Goal: Task Accomplishment & Management: Complete application form

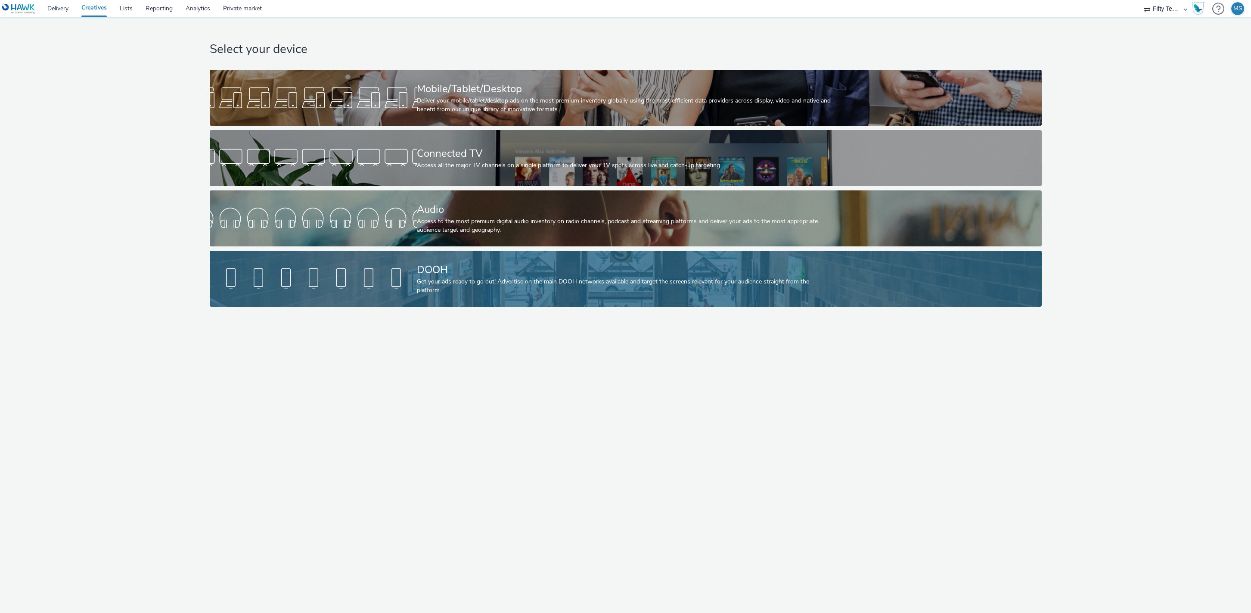
click at [322, 279] on div at bounding box center [313, 279] width 207 height 28
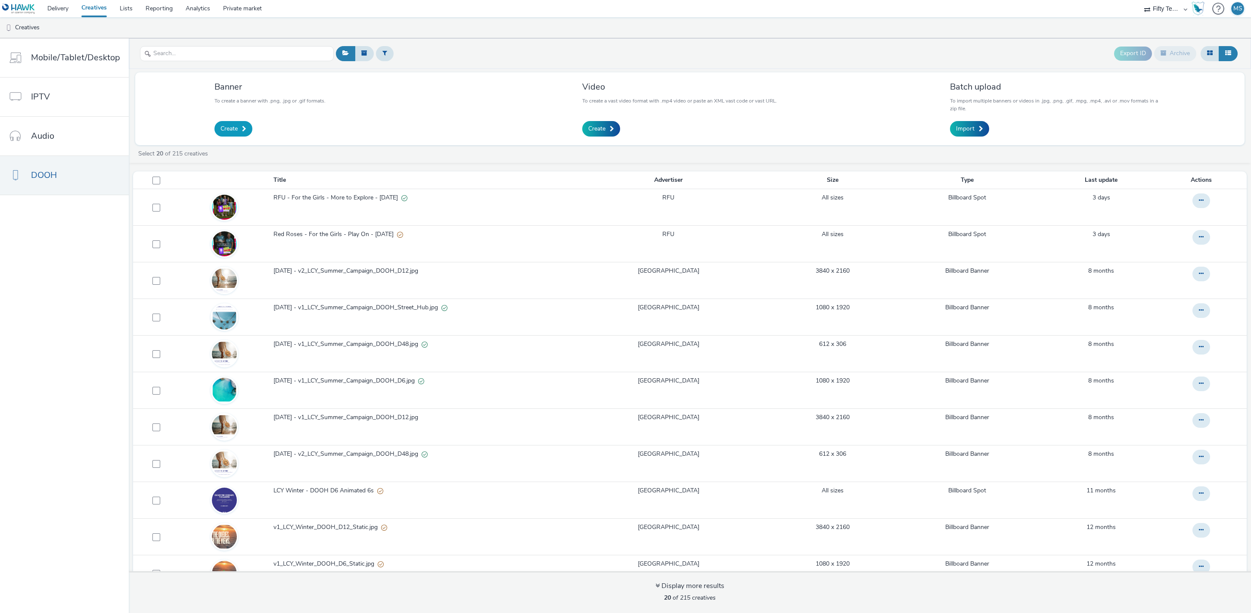
click at [236, 131] on link "Create" at bounding box center [233, 128] width 38 height 15
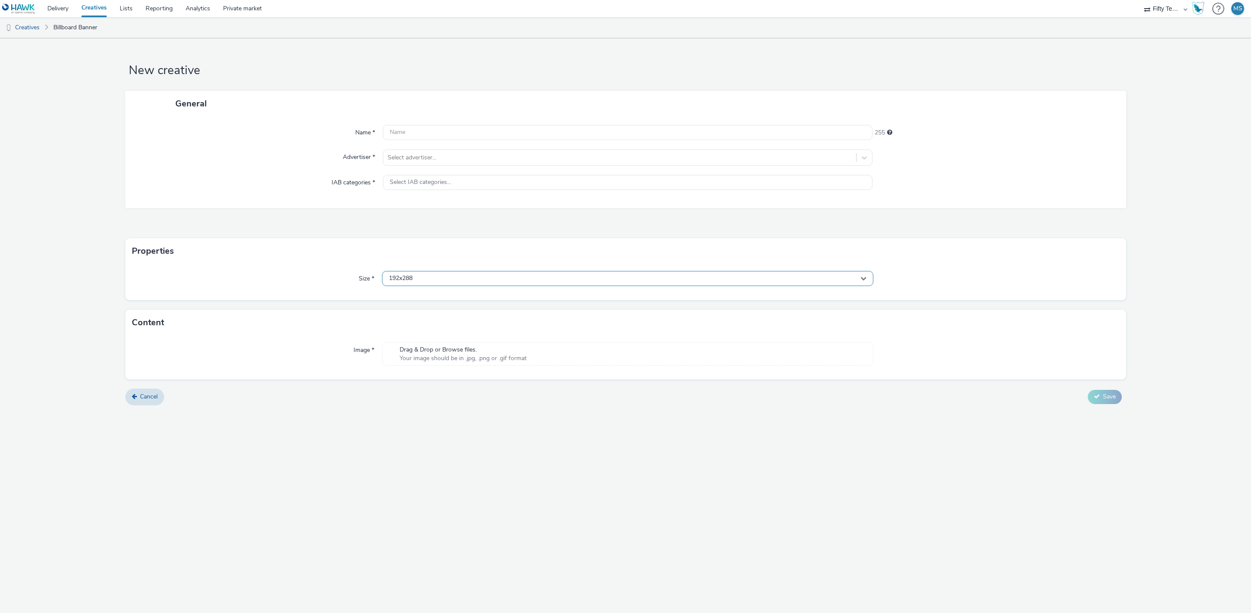
click at [480, 276] on div "192x288" at bounding box center [627, 278] width 491 height 15
click at [291, 264] on div "Size * 192x288 192x288 192x864 208x416 240x720 240x360 252x504 280x420 288x420 …" at bounding box center [625, 282] width 1001 height 36
click at [422, 352] on span "Drag & Drop or Browse files." at bounding box center [463, 349] width 127 height 9
click at [427, 284] on div "192x288" at bounding box center [627, 278] width 491 height 15
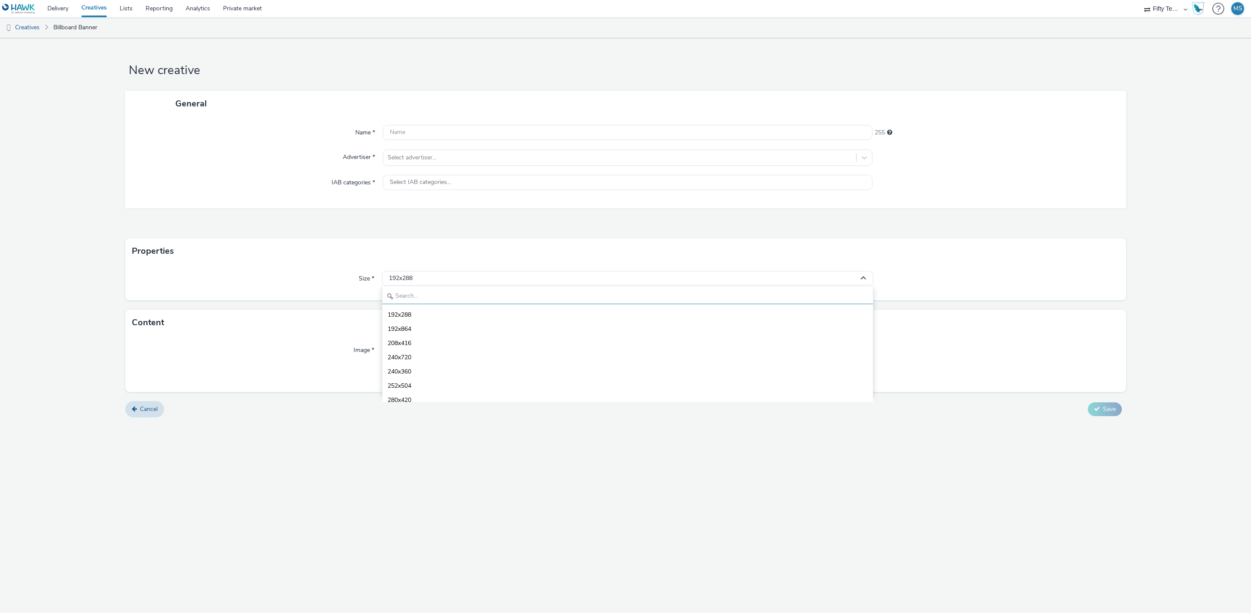
click at [421, 295] on input "text" at bounding box center [627, 296] width 490 height 15
type input "1080"
click at [421, 369] on span "1080x1920 - dooh" at bounding box center [412, 371] width 50 height 9
click at [412, 165] on div "Select advertiser..." at bounding box center [628, 157] width 490 height 16
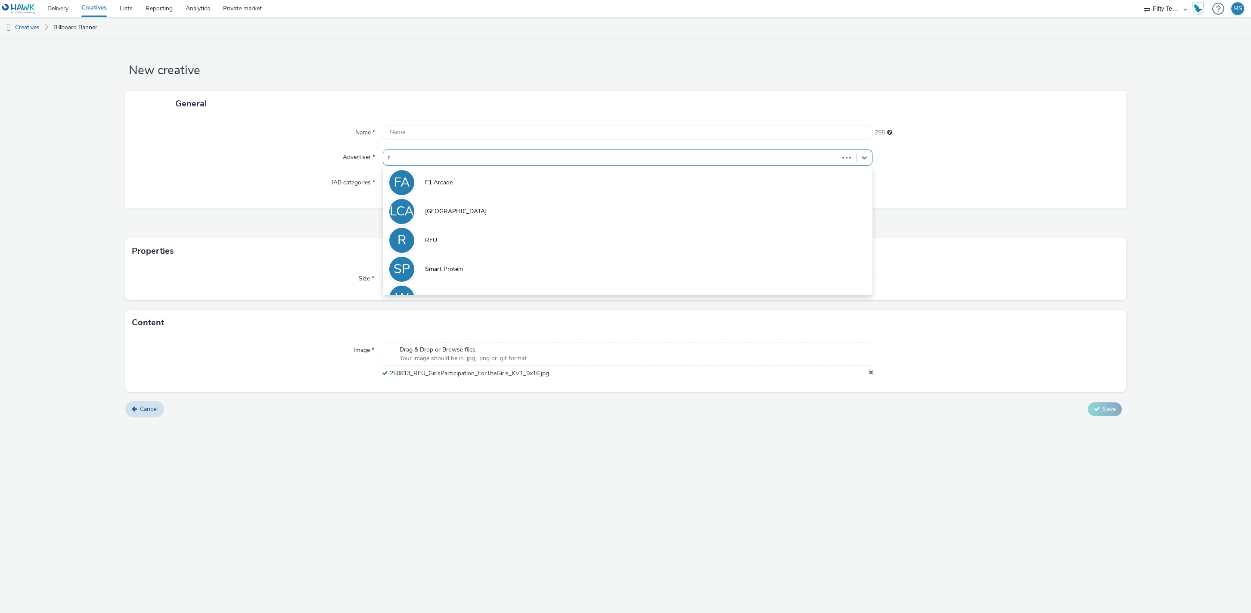
type input "rf"
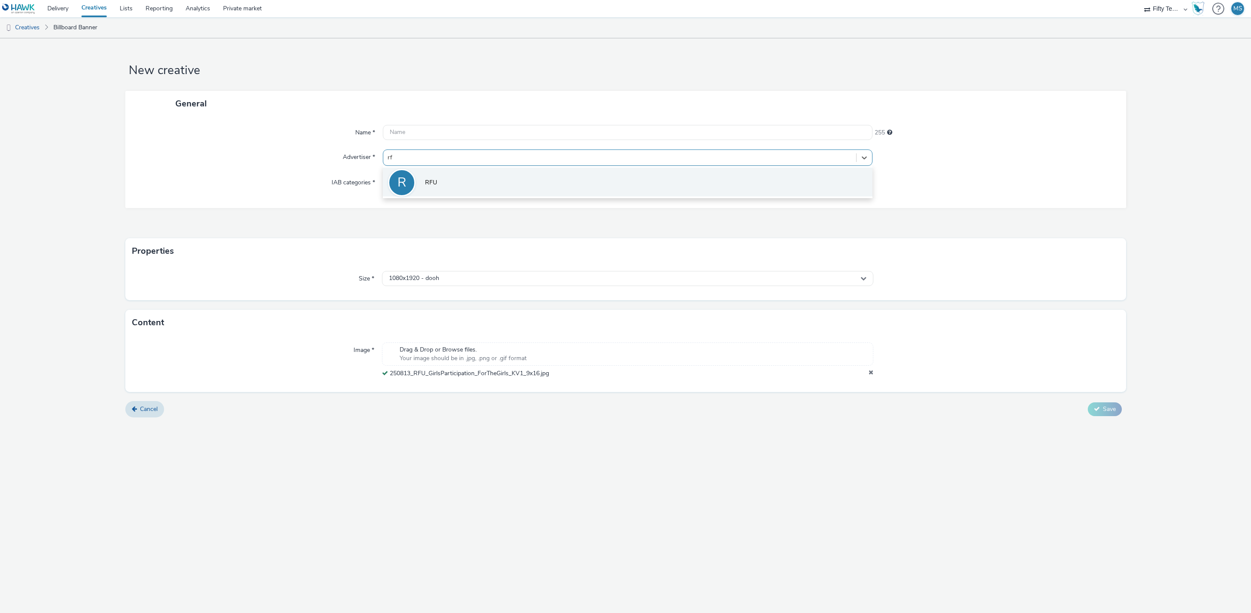
click at [432, 182] on span "RFU" at bounding box center [431, 182] width 12 height 9
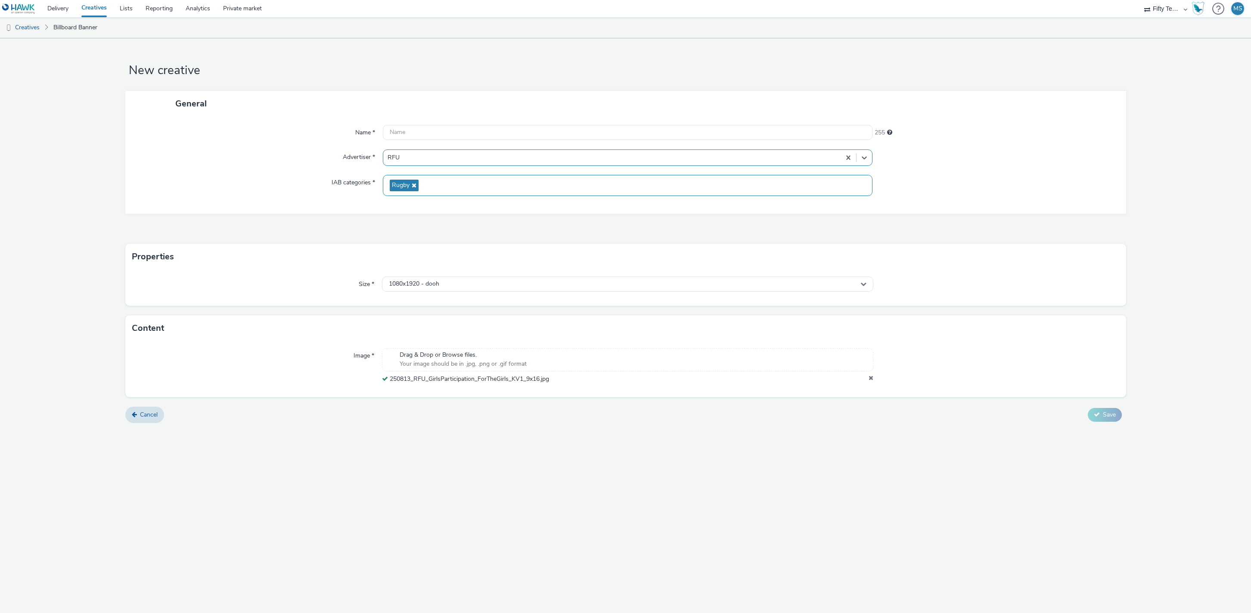
click at [406, 183] on span "Rugby" at bounding box center [401, 185] width 18 height 7
click at [406, 132] on input "text" at bounding box center [628, 132] width 490 height 15
drag, startPoint x: 562, startPoint y: 382, endPoint x: 431, endPoint y: 396, distance: 131.6
click at [431, 396] on div "Image * Drag & Drop or Browse files. Your image should be in .jpg, .png or .gif…" at bounding box center [625, 377] width 1001 height 56
copy div "250813_RFU_GirlsParticipation_ForTheGirls_KV1_9x16.jpg"
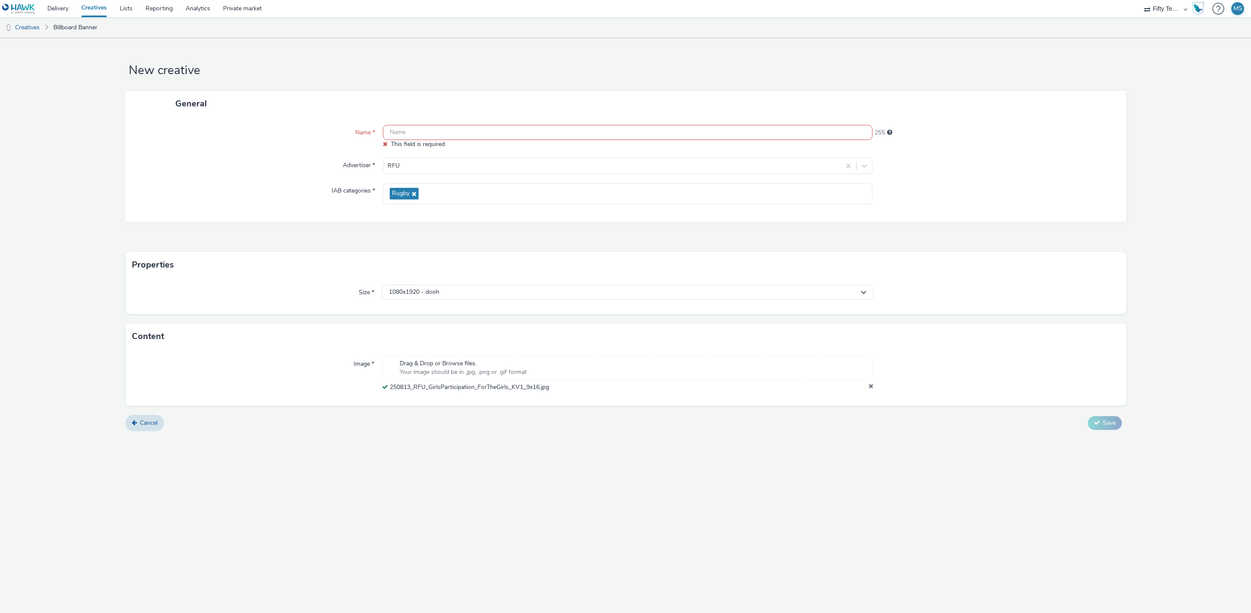
click at [423, 133] on input "text" at bounding box center [628, 132] width 490 height 15
type input "v"
paste input "250813_RFU_GirlsParticipation_ForTheGirls_KV1_9x16.jpg"
drag, startPoint x: 415, startPoint y: 132, endPoint x: 382, endPoint y: 132, distance: 32.7
click at [390, 132] on input "250813_RFU_GirlsParticipation_ForTheGirls_KV1_9x16.jpg" at bounding box center [628, 132] width 490 height 15
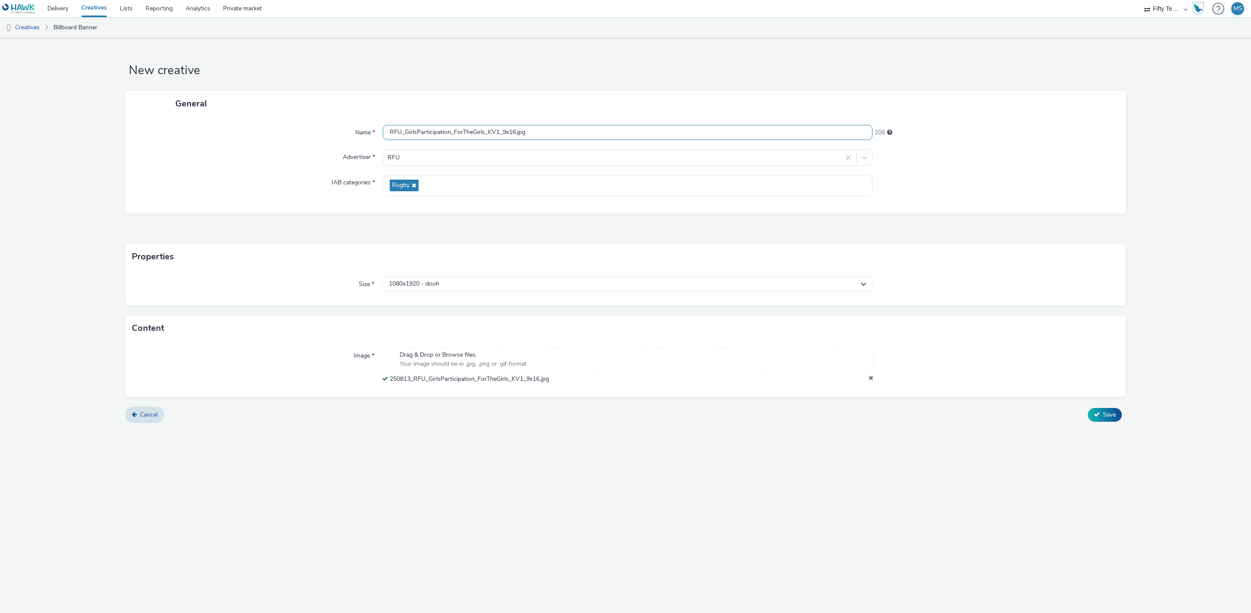
drag, startPoint x: 404, startPoint y: 131, endPoint x: 405, endPoint y: 140, distance: 8.6
click at [405, 131] on input "RFU_GirlsParticipation_ForTheGirls_KV1_9x16.jpg" at bounding box center [628, 132] width 490 height 15
click at [457, 132] on input "RFU - GirlsParticipation_ForTheGirls_KV1_9x16.jpg" at bounding box center [628, 132] width 490 height 15
click at [493, 133] on input "RFU - GirlsParticipation - ForTheGirls_KV1_9x16.jpg" at bounding box center [628, 132] width 490 height 15
click at [512, 133] on input "RFU - GirlsParticipation - ForTheGirls - KV1_9x16.jpg" at bounding box center [628, 132] width 490 height 15
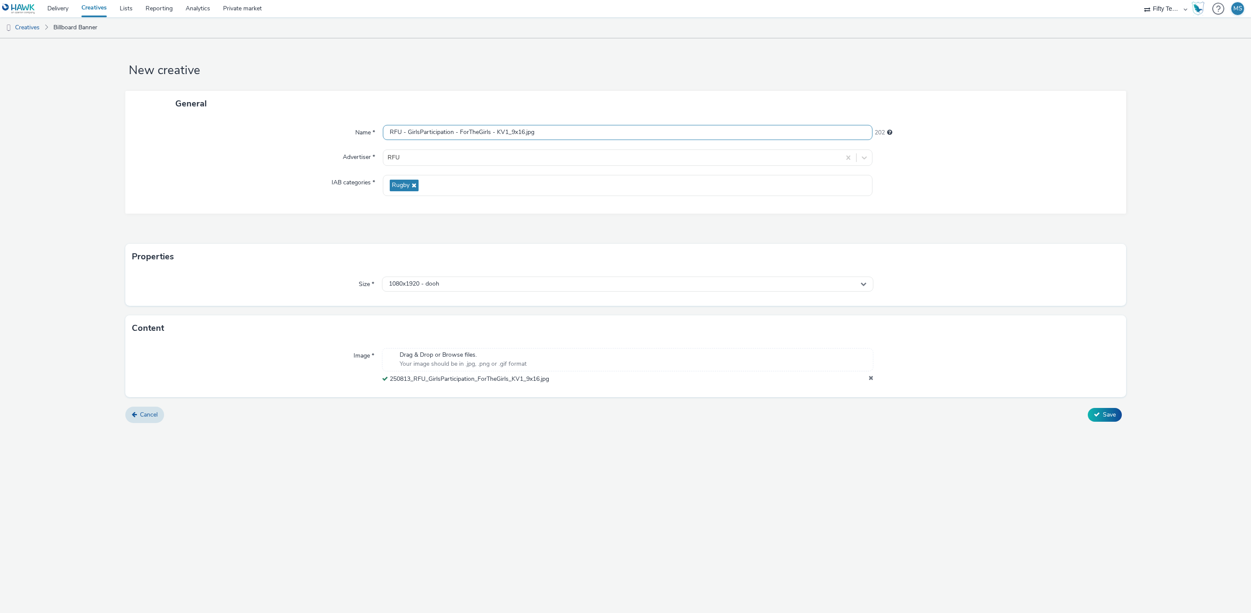
drag, startPoint x: 539, startPoint y: 130, endPoint x: 507, endPoint y: 130, distance: 31.4
click at [507, 130] on input "RFU - GirlsParticipation - ForTheGirls - KV1_9x16.jpg" at bounding box center [628, 132] width 490 height 15
type input "RFU - GirlsParticipation - ForTheGirls - KV1 - D6 - [DATE]"
click at [462, 454] on div "New creative General Name * RFU - GirlsParticipation - ForTheGirls - KV1 - D6 -…" at bounding box center [625, 325] width 1251 height 574
click at [1107, 413] on span "Save" at bounding box center [1109, 414] width 13 height 8
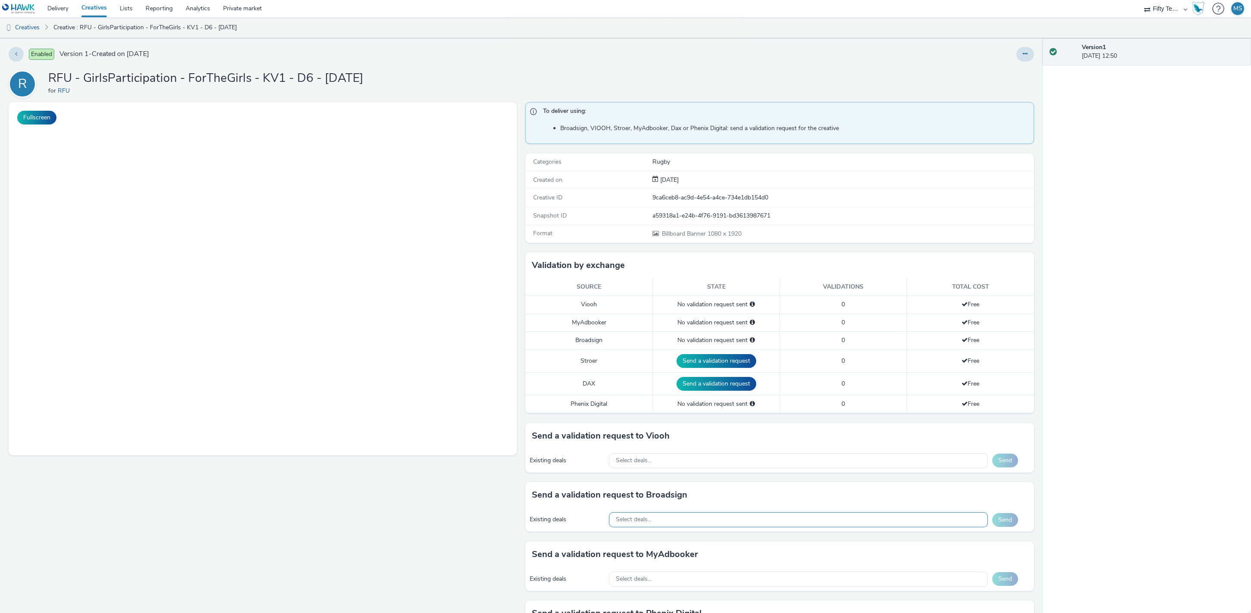
click at [681, 517] on div "Select deals..." at bounding box center [798, 519] width 379 height 15
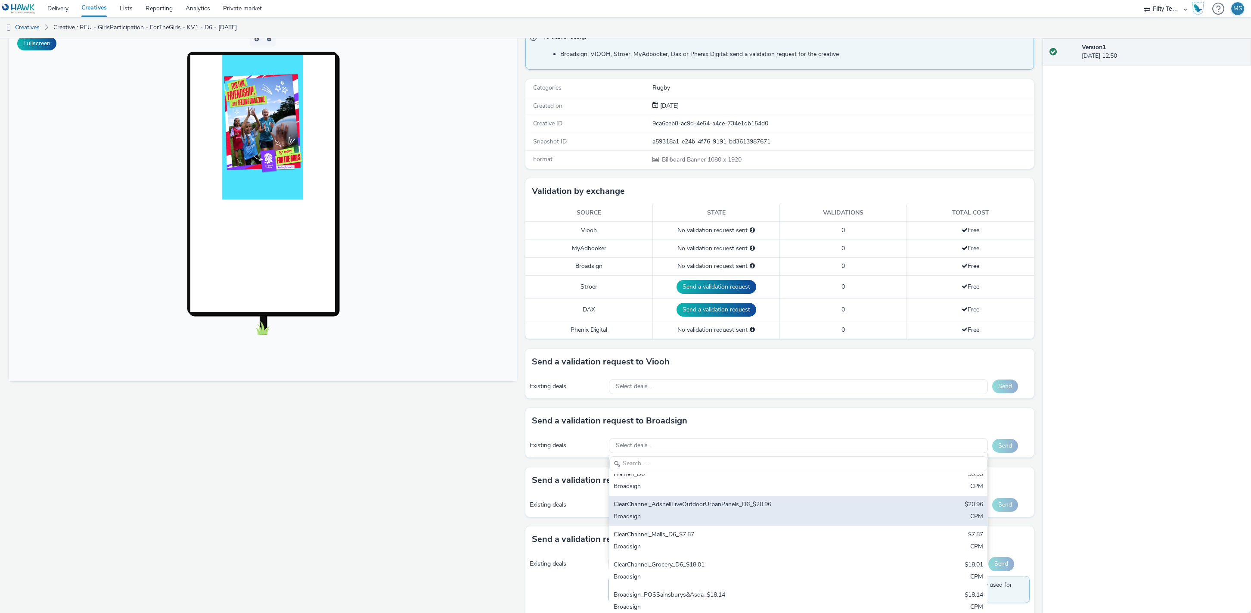
scroll to position [40, 0]
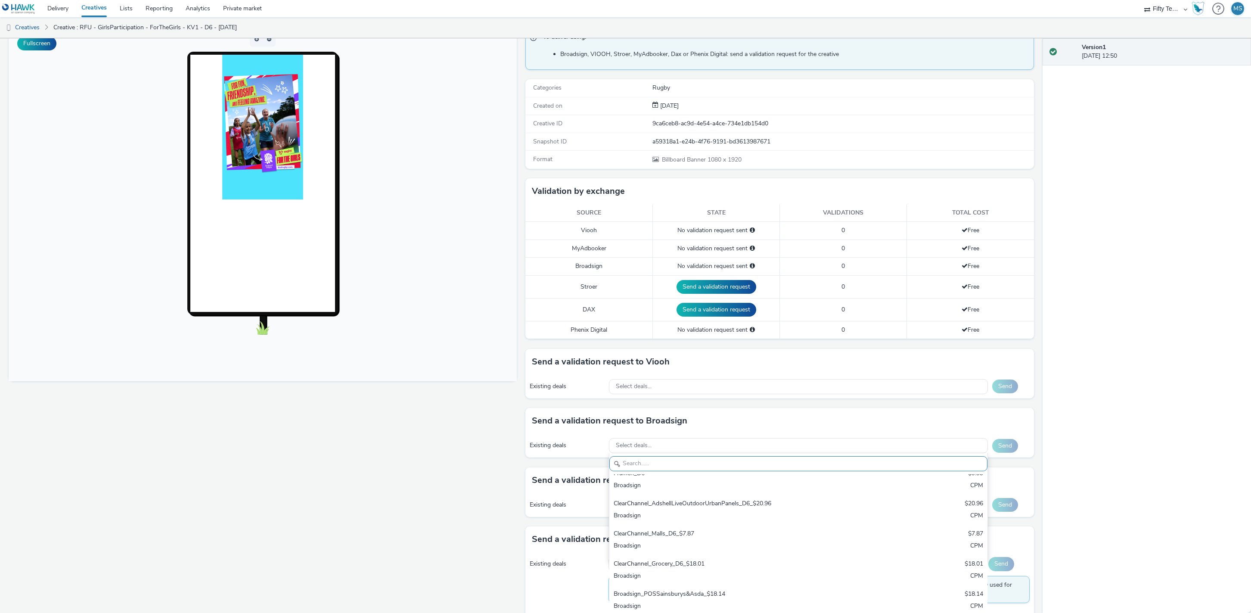
click at [642, 465] on input "text" at bounding box center [798, 463] width 378 height 15
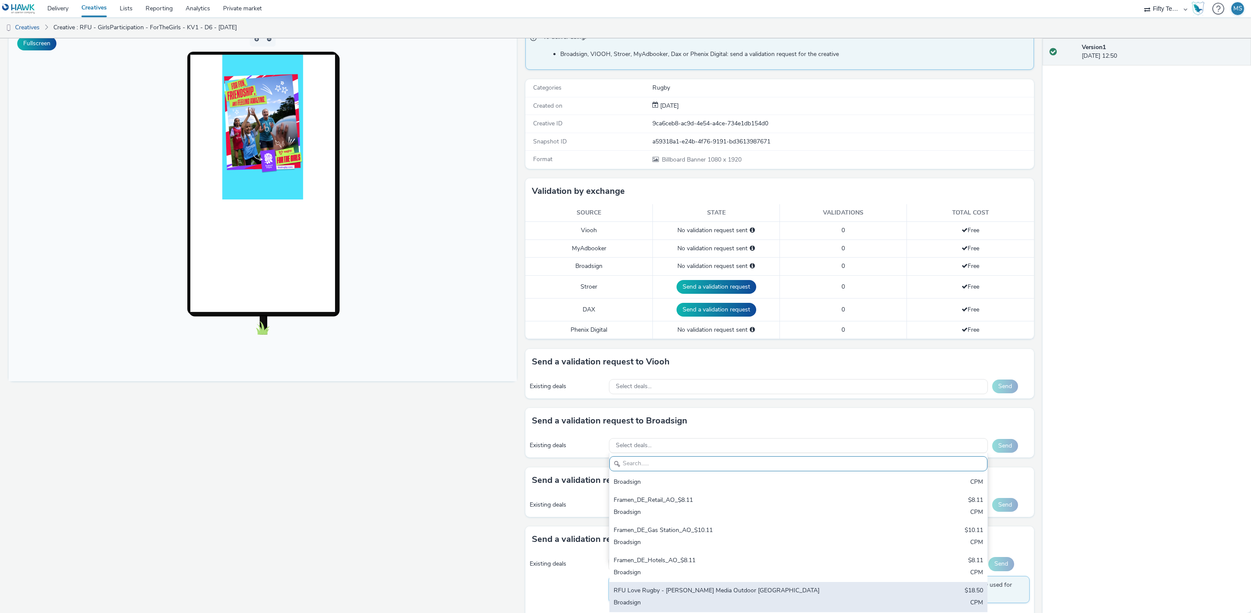
click at [659, 589] on div "RFU Love Rugby - [PERSON_NAME] Media Outdoor [GEOGRAPHIC_DATA]" at bounding box center [736, 591] width 245 height 10
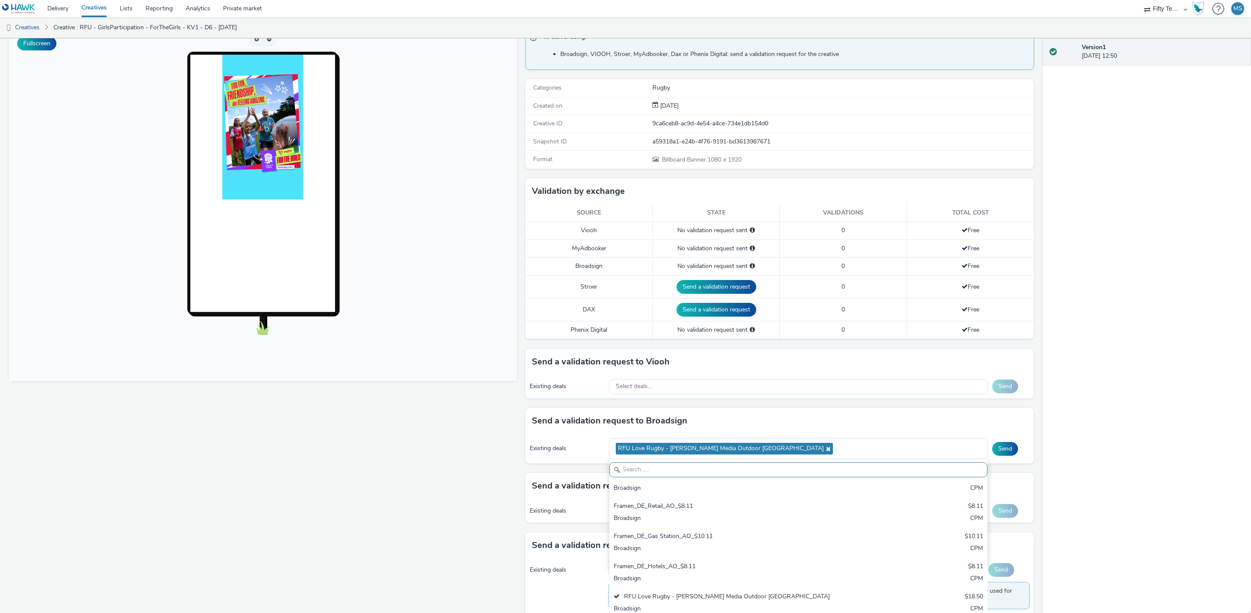
click at [448, 529] on div "Fullscreen" at bounding box center [265, 330] width 512 height 604
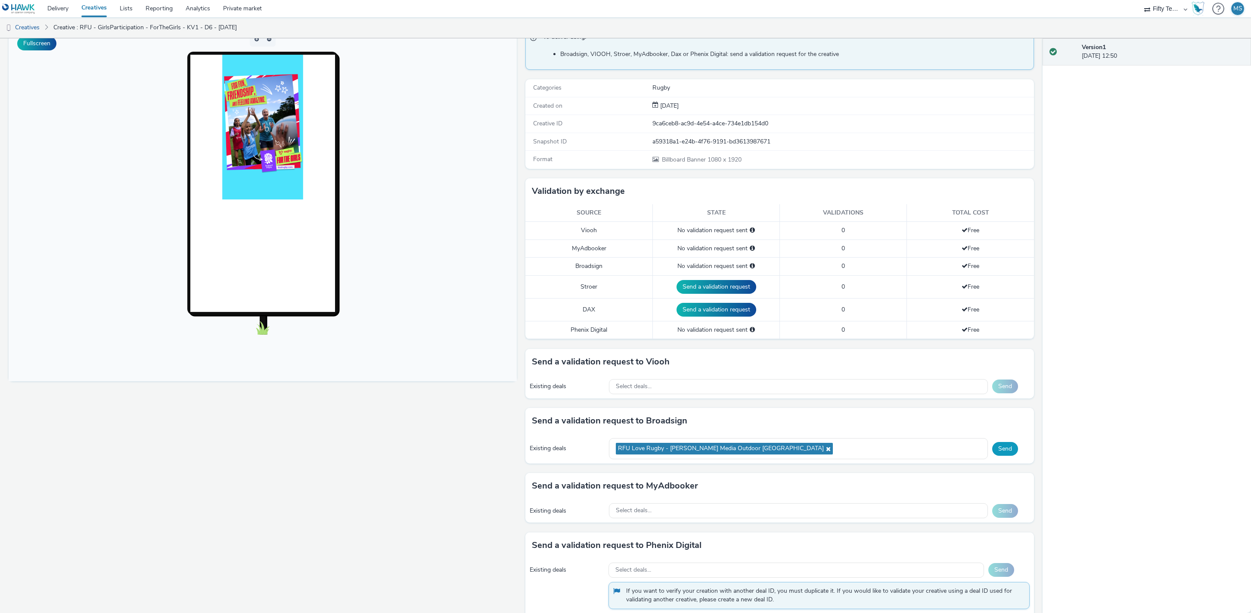
click at [1003, 446] on button "Send" at bounding box center [1005, 449] width 26 height 14
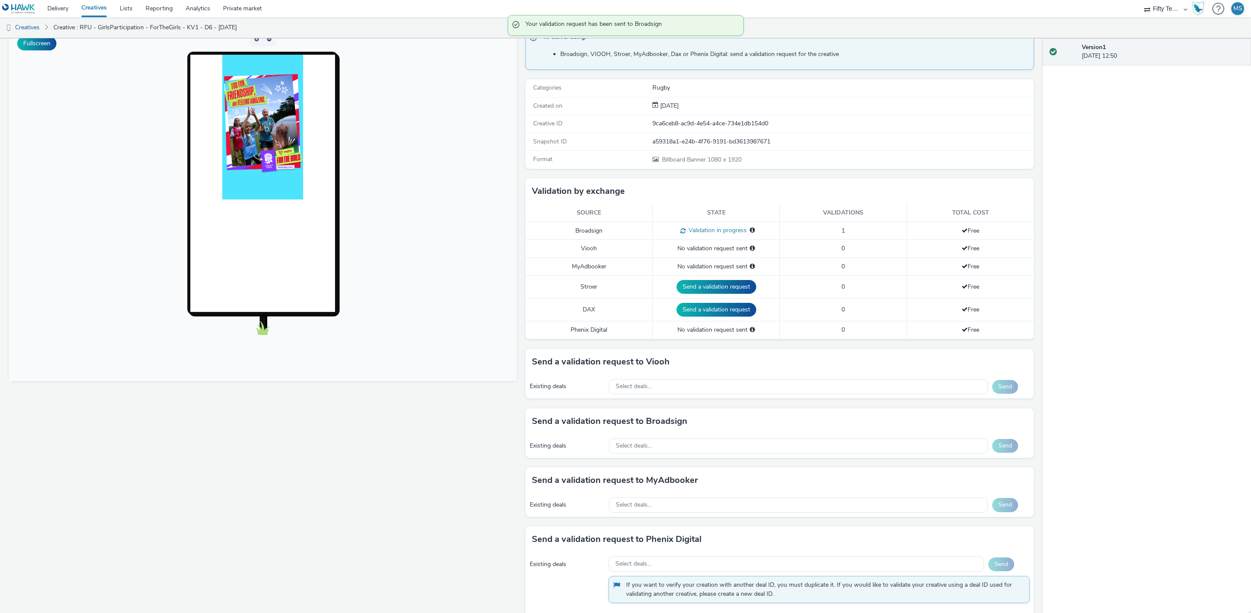
scroll to position [0, 0]
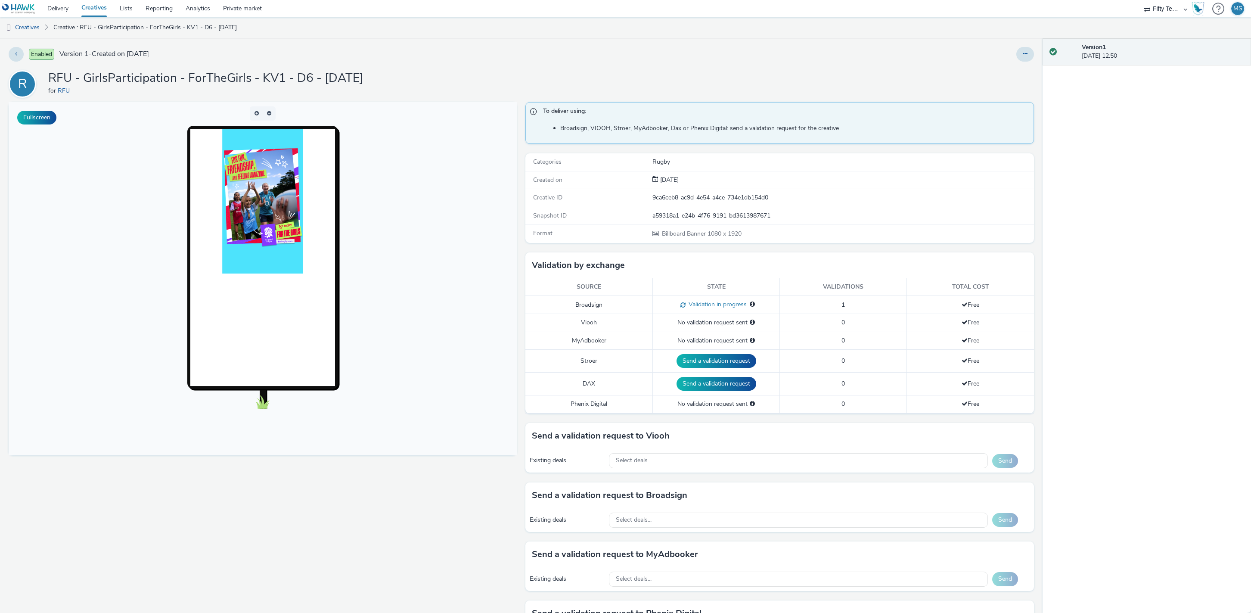
click at [33, 27] on link "Creatives" at bounding box center [22, 27] width 44 height 21
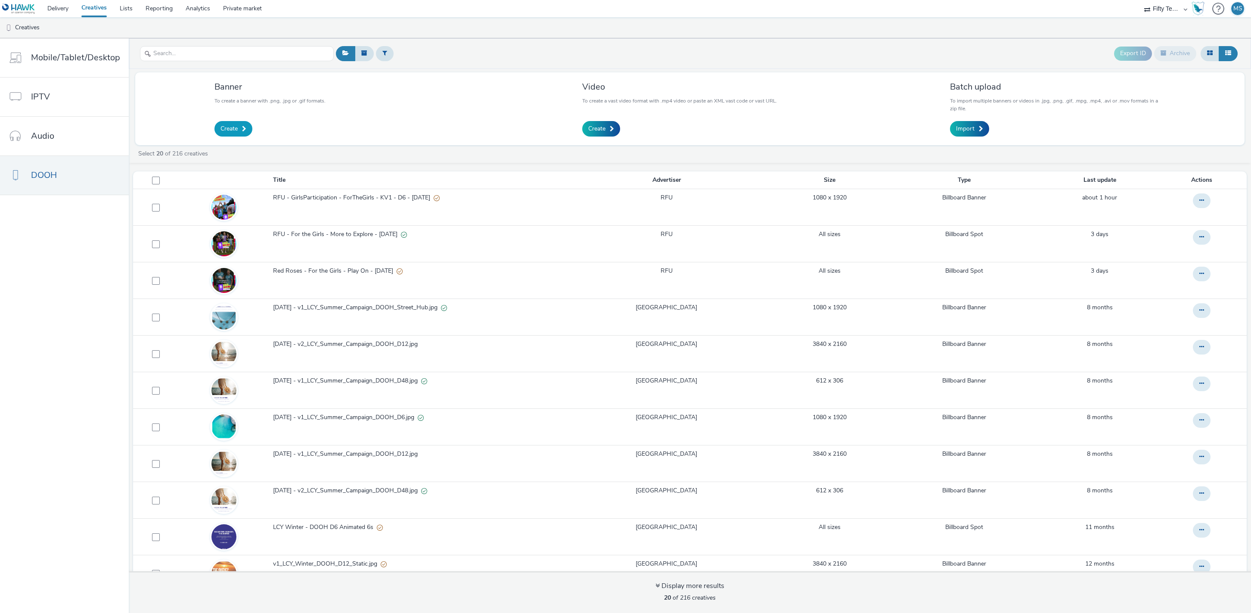
click at [242, 129] on span at bounding box center [244, 129] width 4 height 6
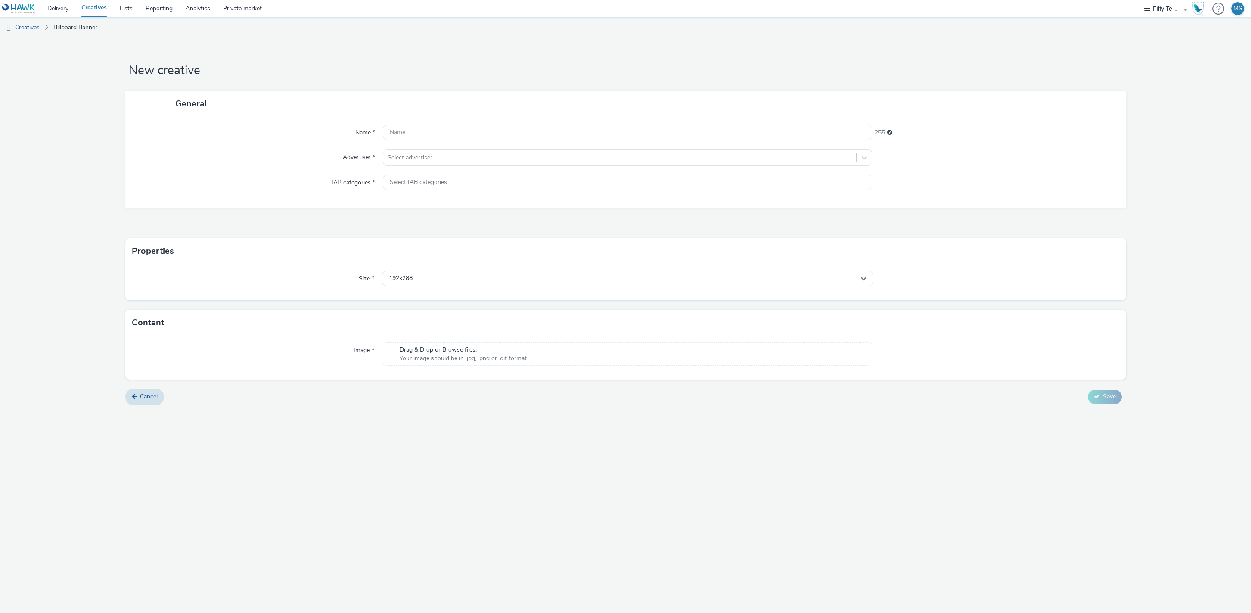
click at [453, 350] on span "Drag & Drop or Browse files." at bounding box center [463, 349] width 127 height 9
click at [443, 273] on div "192x288" at bounding box center [627, 278] width 491 height 15
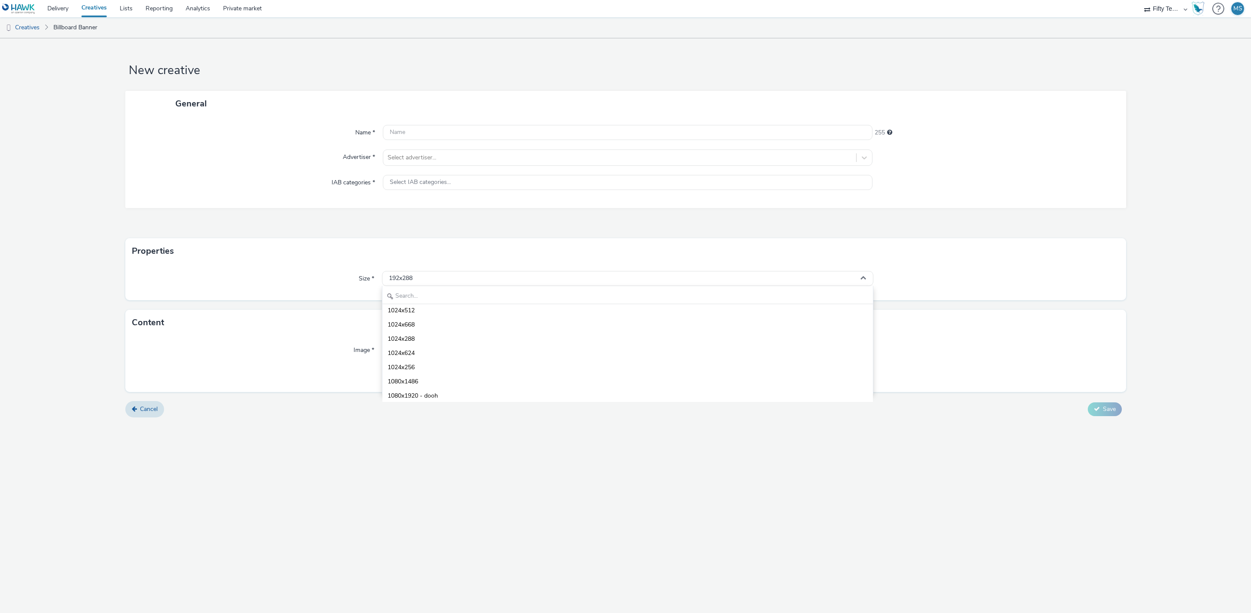
scroll to position [1939, 0]
click at [428, 364] on span "1080x1920 - dooh" at bounding box center [412, 365] width 50 height 9
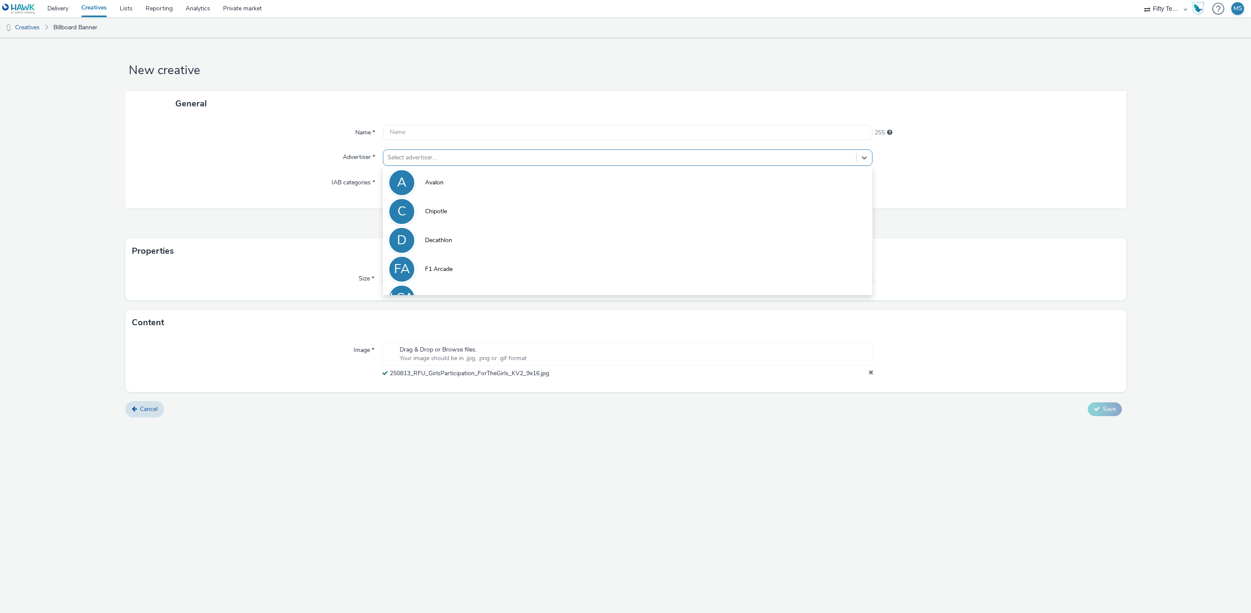
click at [411, 161] on div at bounding box center [619, 157] width 464 height 10
type input "rfu"
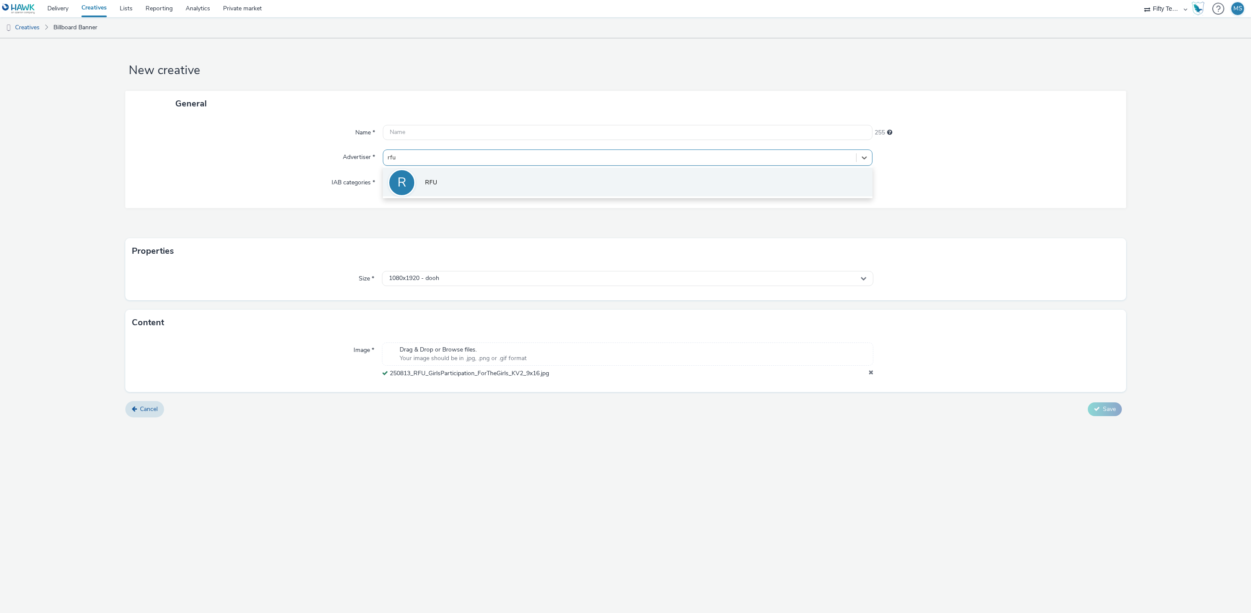
click at [459, 183] on li "R RFU" at bounding box center [628, 181] width 490 height 29
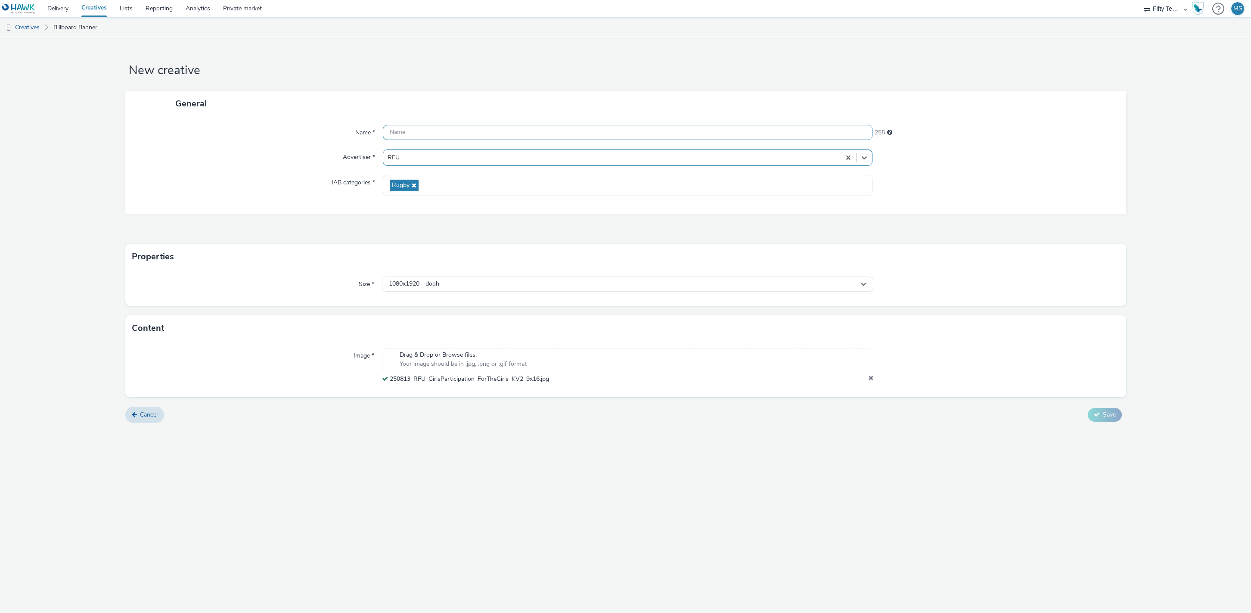
click at [419, 134] on input "text" at bounding box center [628, 132] width 490 height 15
drag, startPoint x: 565, startPoint y: 380, endPoint x: 459, endPoint y: 380, distance: 105.9
click at [459, 380] on div "Drag & Drop or Browse files. Your image should be in .jpg, .png or .gif format …" at bounding box center [627, 373] width 491 height 35
drag, startPoint x: 555, startPoint y: 390, endPoint x: 391, endPoint y: 390, distance: 163.6
click at [391, 390] on div "250813_RFU_GirlsParticipation_ForTheGirls_KV2_9x16.jpg" at bounding box center [627, 387] width 491 height 9
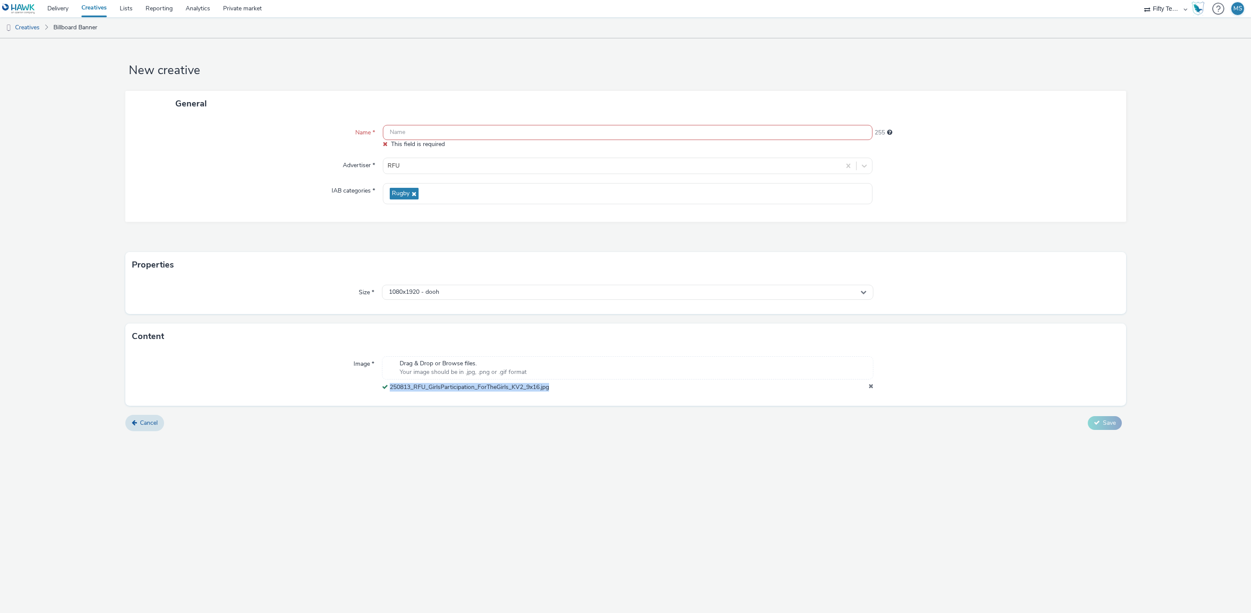
copy span "250813_RFU_GirlsParticipation_ForTheGirls_KV2_9x16.jpg"
click at [409, 139] on input "text" at bounding box center [628, 132] width 490 height 15
paste input "250813_RFU_GirlsParticipation_ForTheGirls_KV2_9x16.jpg"
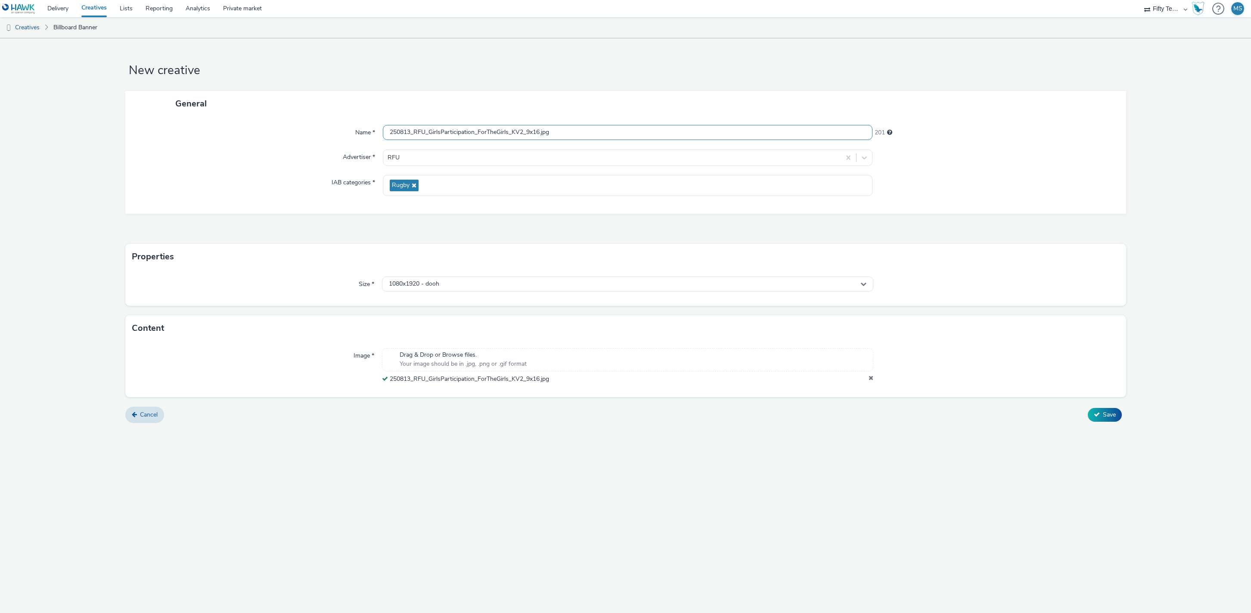
drag, startPoint x: 416, startPoint y: 132, endPoint x: 379, endPoint y: 132, distance: 37.0
click at [379, 132] on div "Name * 250813_RFU_GirlsParticipation_ForTheGirls_KV2_9x16.jpg 201" at bounding box center [625, 132] width 983 height 15
click at [403, 133] on input "RFU_GirlsParticipation_ForTheGirls_KV2_9x16.jpg" at bounding box center [628, 132] width 490 height 15
click at [457, 130] on input "RFU - GirlsParticipation_ForTheGirls_KV2_9x16.jpg" at bounding box center [628, 132] width 490 height 15
click at [493, 131] on input "RFU - GirlsParticipation - ForTheGirls_KV2_9x16.jpg" at bounding box center [628, 132] width 490 height 15
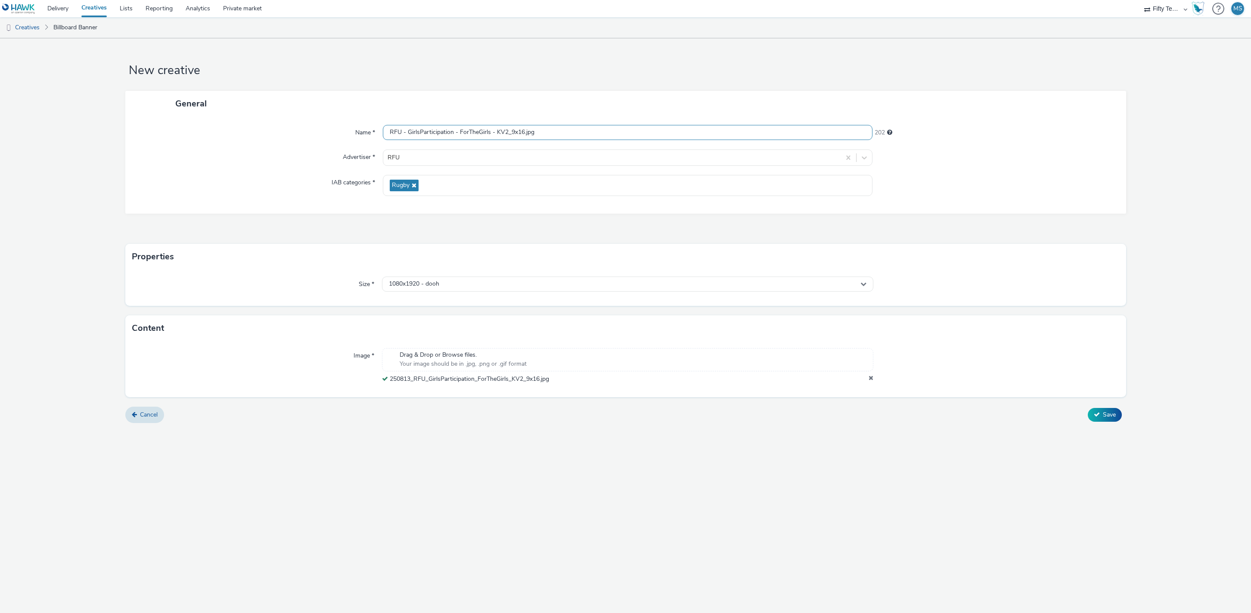
click at [511, 131] on input "RFU - GirlsParticipation - ForTheGirls - KV2_9x16.jpg" at bounding box center [628, 132] width 490 height 15
drag, startPoint x: 545, startPoint y: 133, endPoint x: 515, endPoint y: 133, distance: 30.6
click at [515, 133] on input "RFU - GirlsParticipation - ForTheGirls - KV2 - 9x16.jpg" at bounding box center [628, 132] width 490 height 15
type input "RFU - GirlsParticipation - ForTheGirls - KV2 - D6 - [DATE]"
click at [460, 451] on div "New creative General Name * RFU - GirlsParticipation - ForTheGirls - KV2 - D6 -…" at bounding box center [625, 325] width 1251 height 574
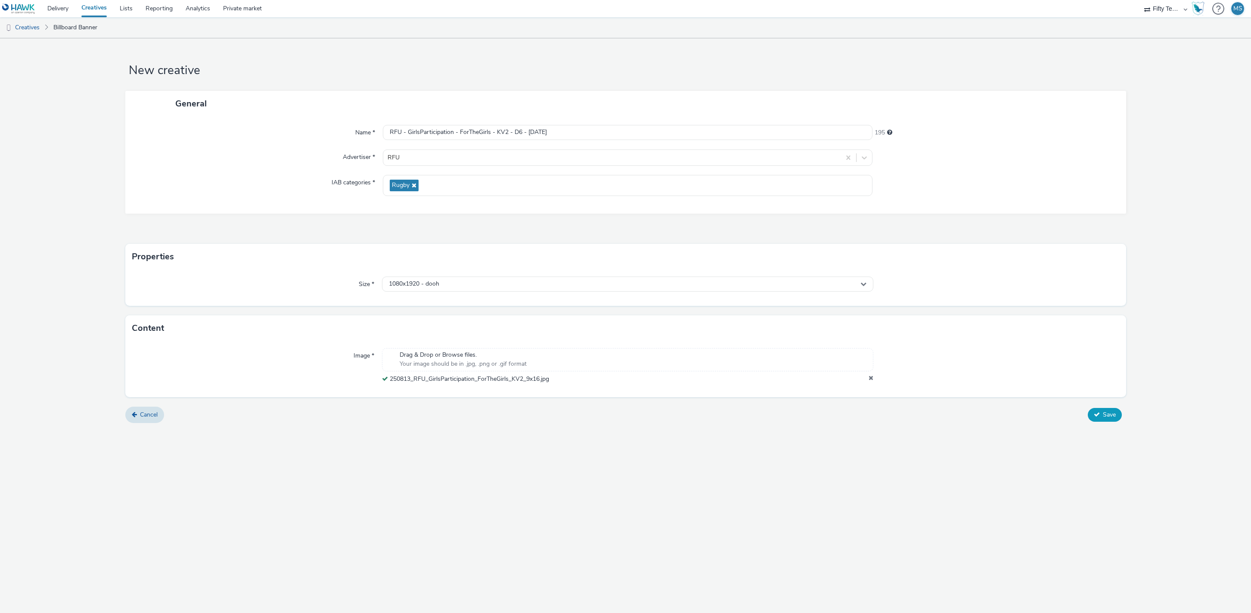
click at [1103, 417] on span "Save" at bounding box center [1109, 414] width 13 height 8
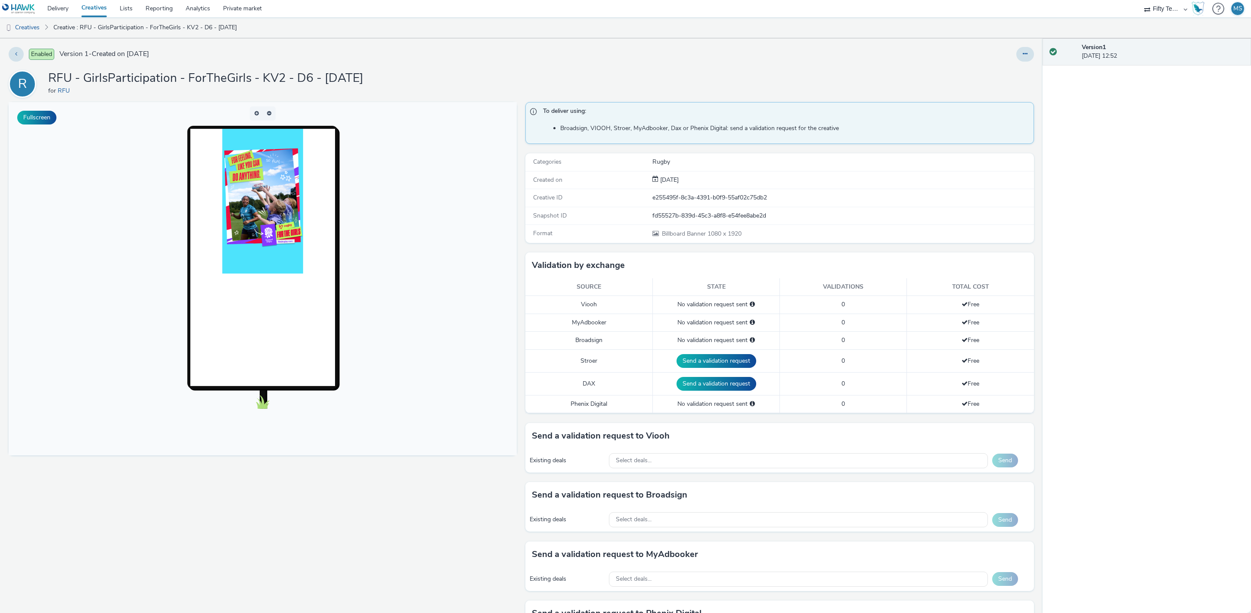
scroll to position [80, 0]
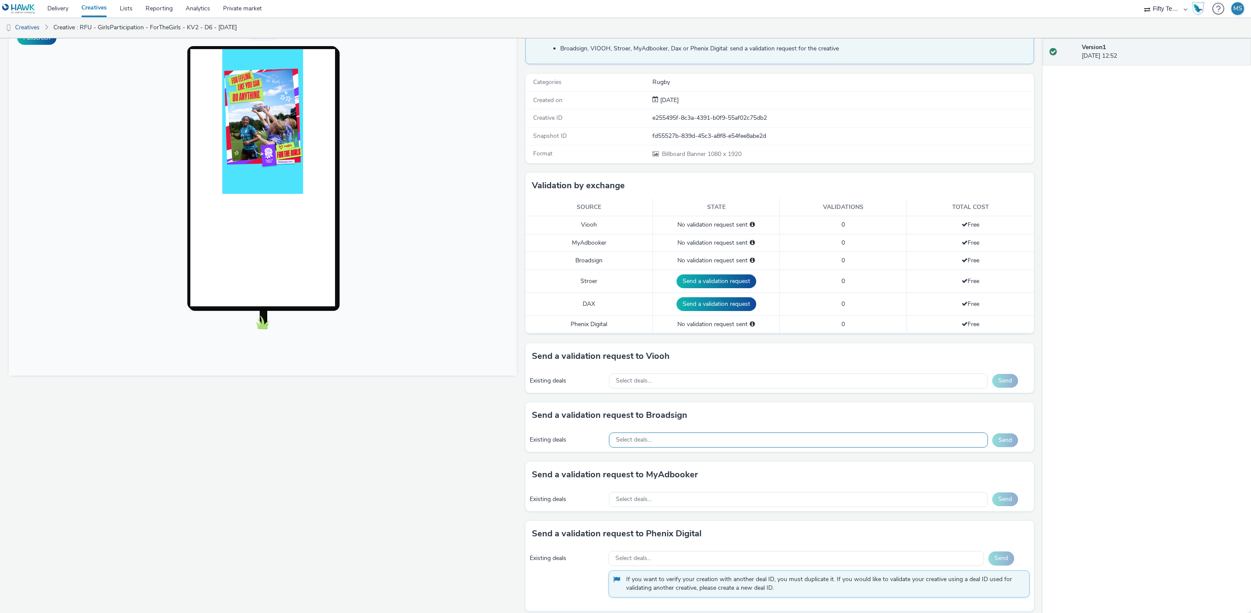
click at [717, 438] on div "Select deals..." at bounding box center [798, 439] width 379 height 15
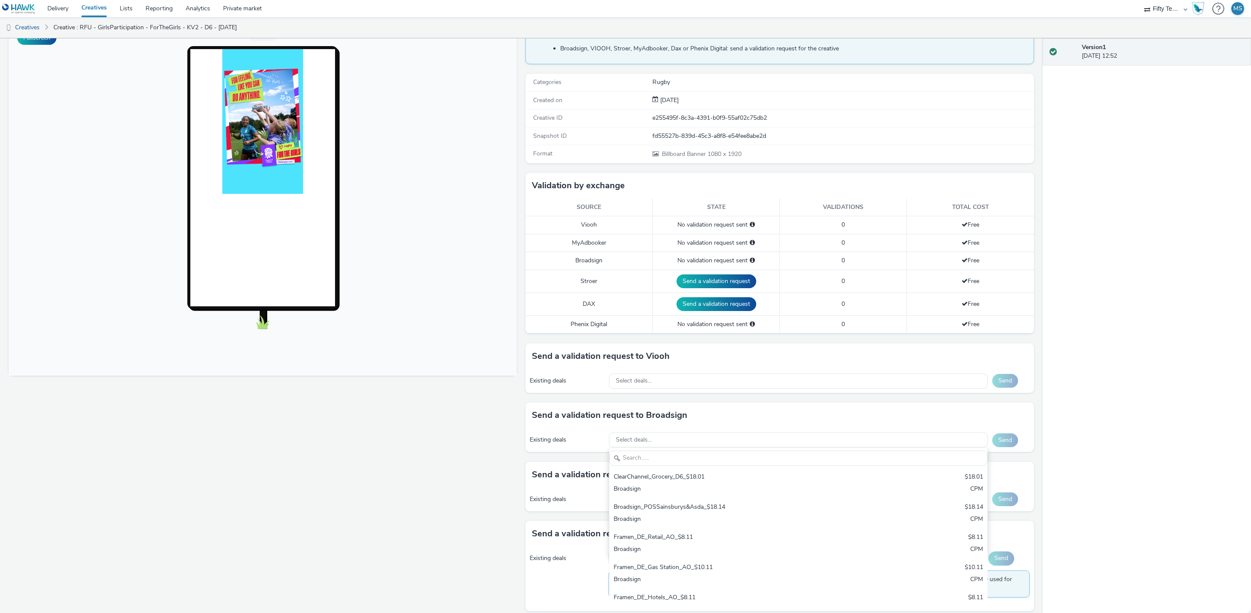
scroll to position [164, 0]
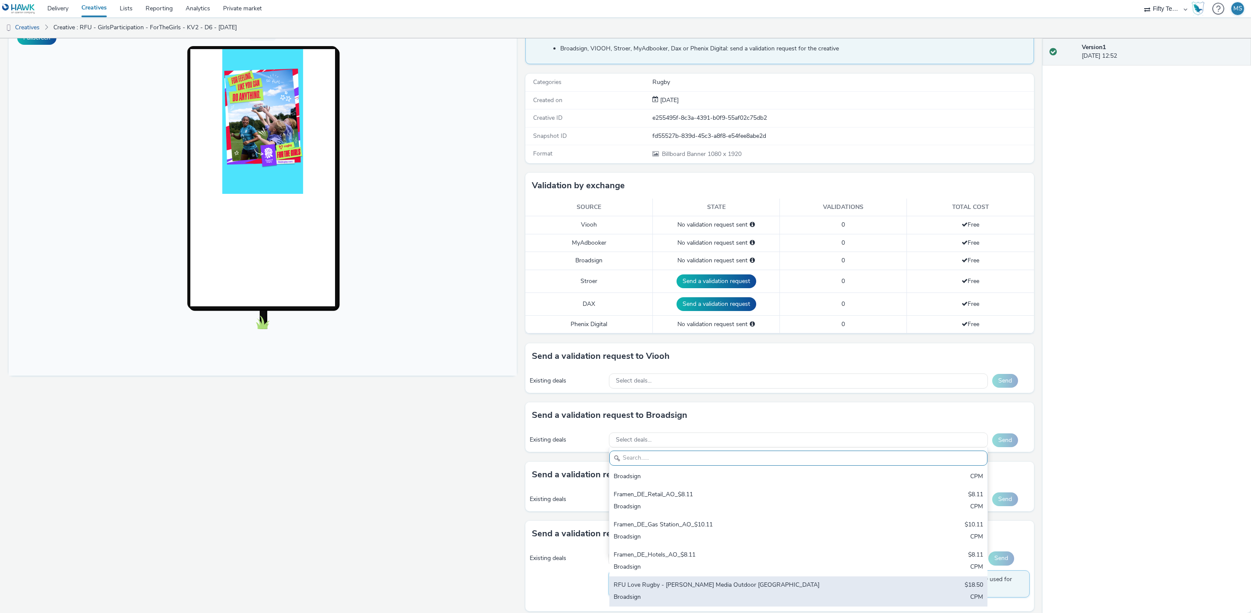
click at [660, 583] on div "RFU Love Rugby - [PERSON_NAME] Media Outdoor [GEOGRAPHIC_DATA]" at bounding box center [736, 585] width 245 height 10
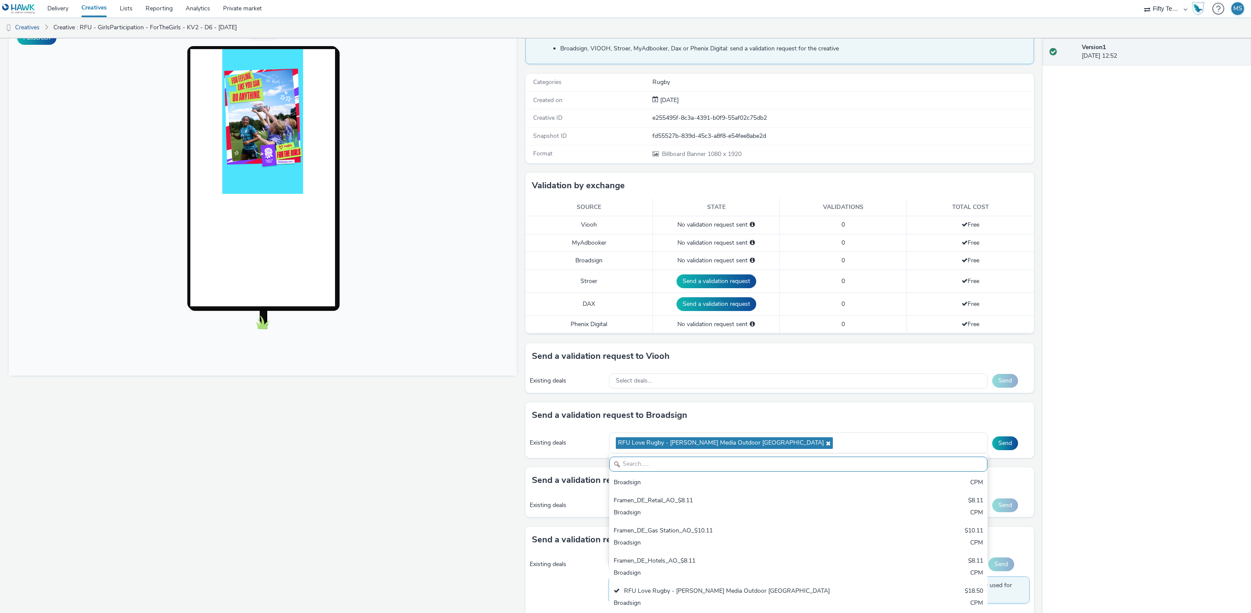
click at [457, 540] on div "Fullscreen" at bounding box center [265, 324] width 512 height 604
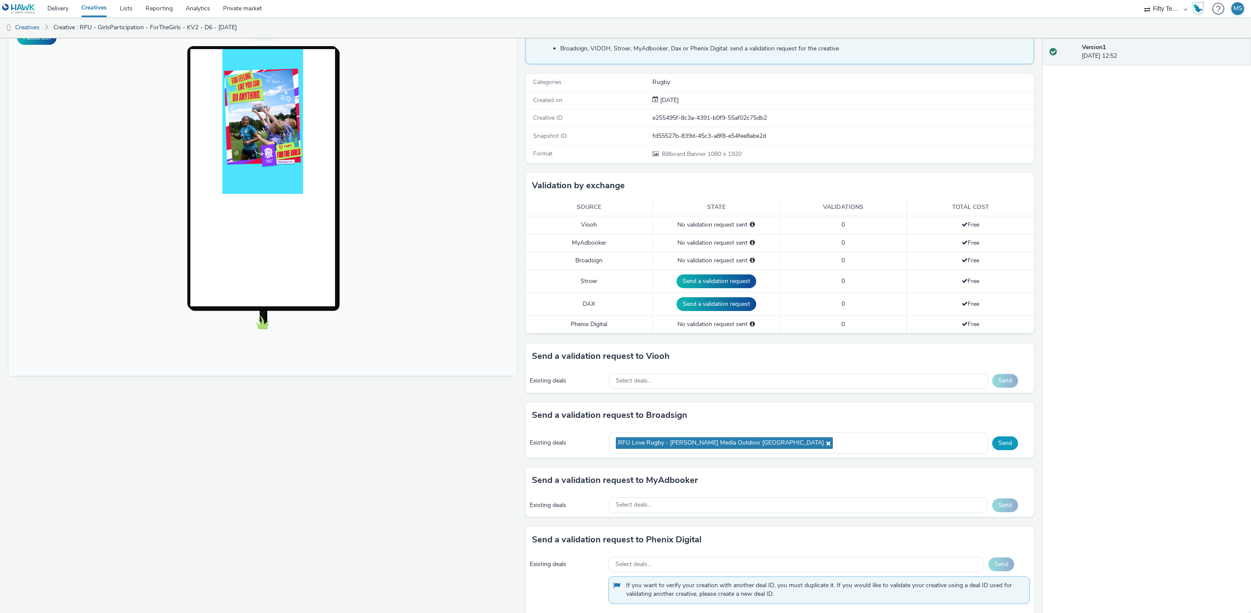
click at [1007, 443] on button "Send" at bounding box center [1005, 443] width 26 height 14
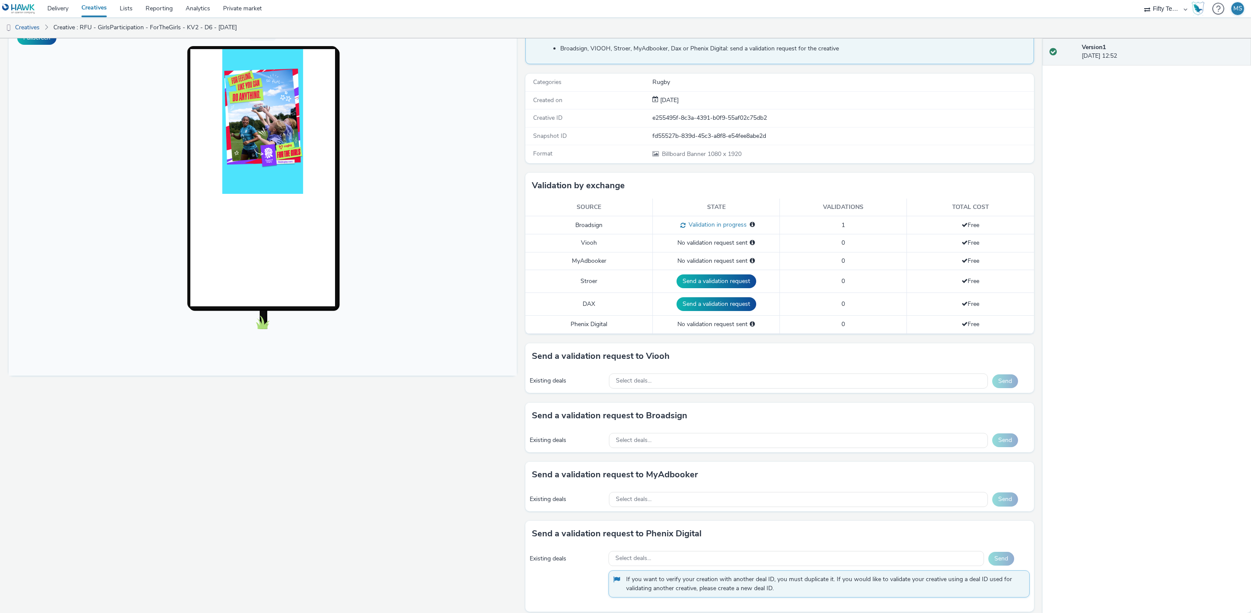
scroll to position [0, 0]
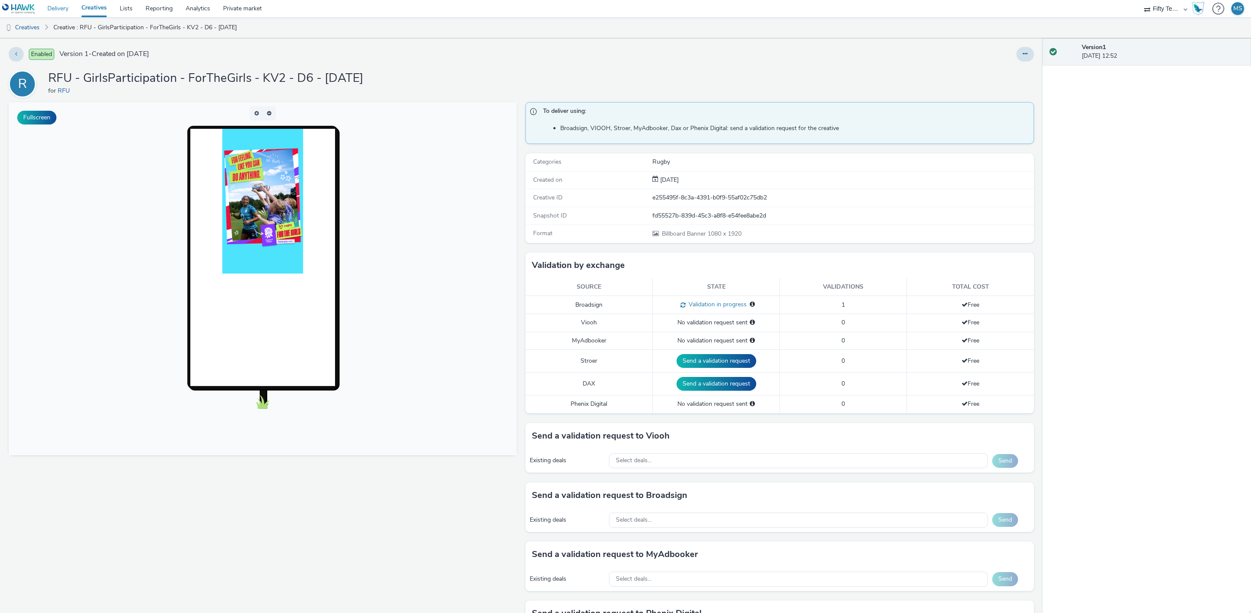
click at [60, 11] on link "Delivery" at bounding box center [58, 8] width 34 height 17
